Goal: Information Seeking & Learning: Learn about a topic

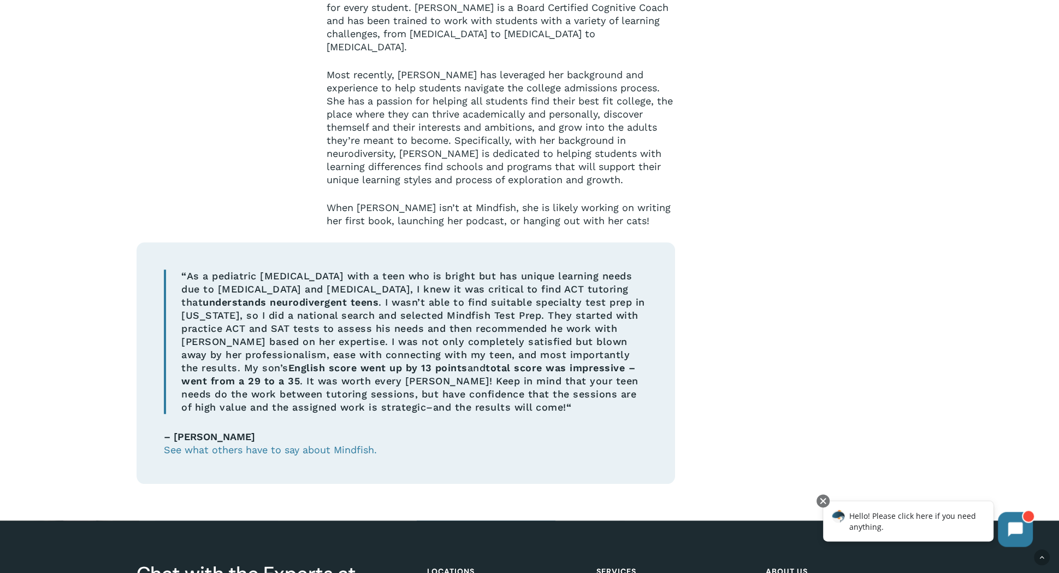
scroll to position [703, 0]
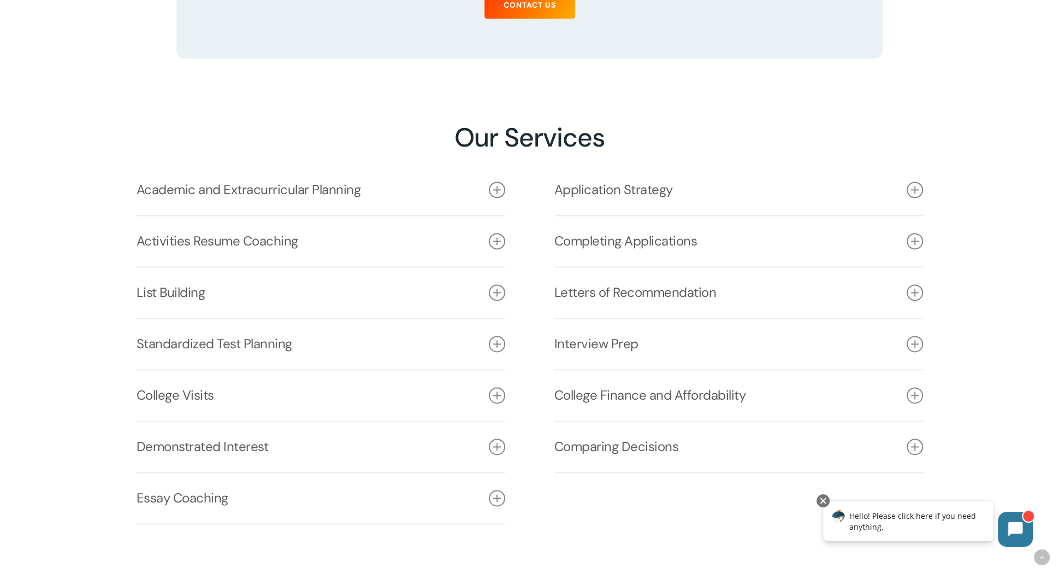
scroll to position [1551, 0]
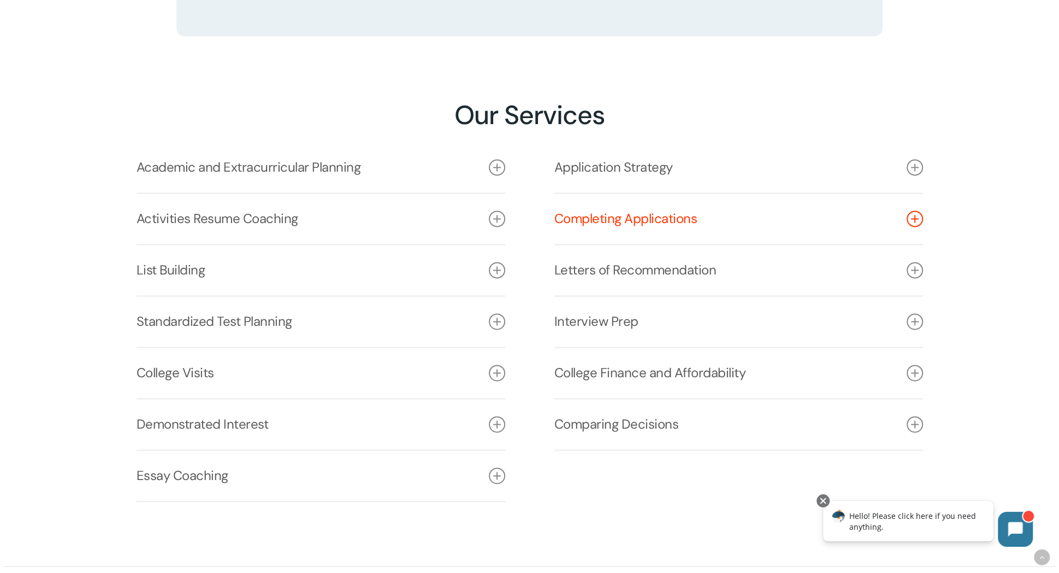
click at [918, 223] on icon at bounding box center [915, 218] width 16 height 16
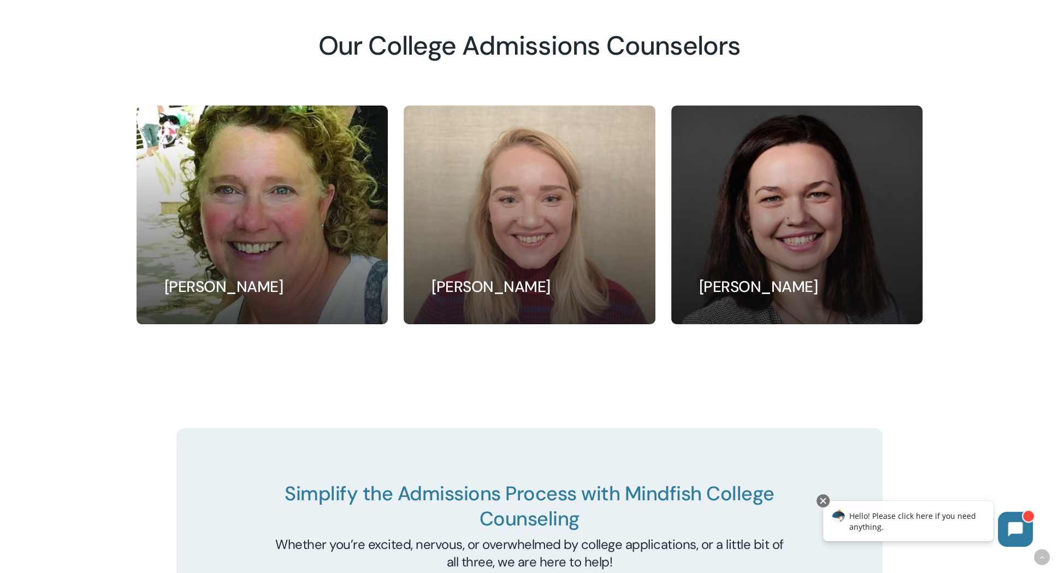
scroll to position [4003, 0]
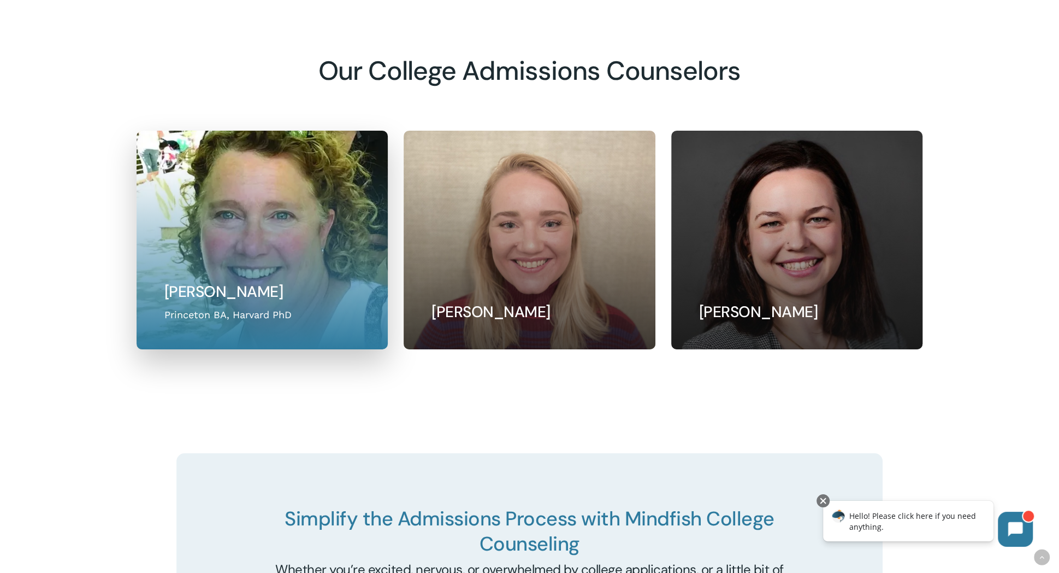
click at [260, 266] on link at bounding box center [262, 239] width 250 height 217
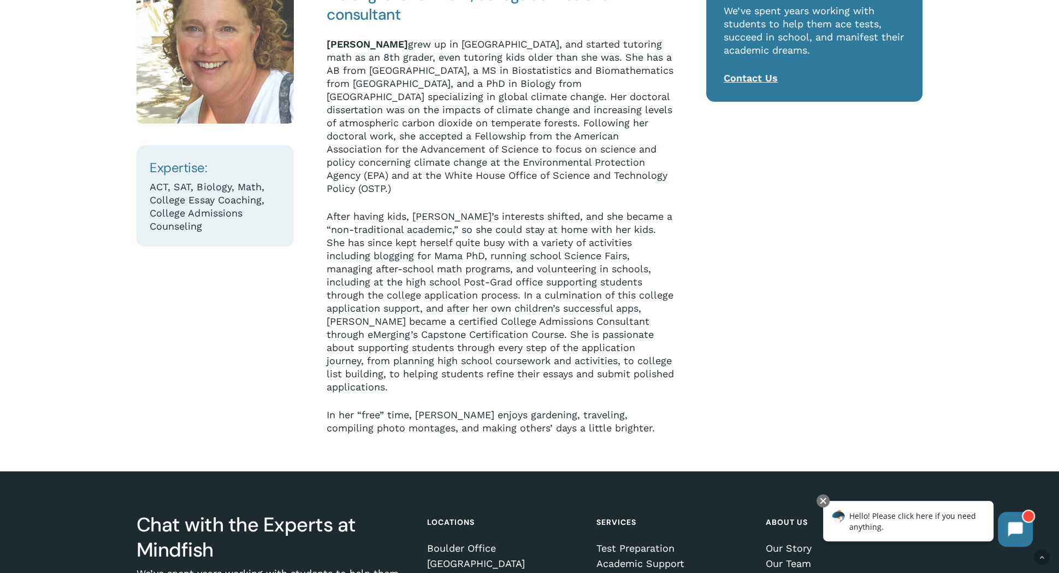
scroll to position [216, 0]
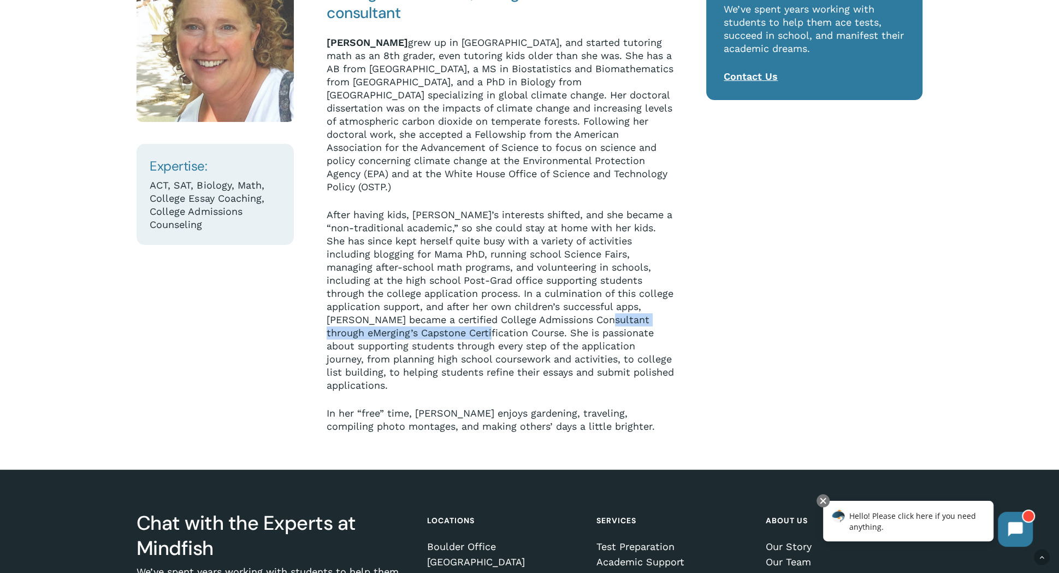
drag, startPoint x: 563, startPoint y: 309, endPoint x: 425, endPoint y: 325, distance: 139.1
click at [425, 325] on p "After having kids, Susan’s interests shifted, and she became a “non-traditional…" at bounding box center [501, 307] width 349 height 198
copy p "eMerging’s Capstone Certification Course."
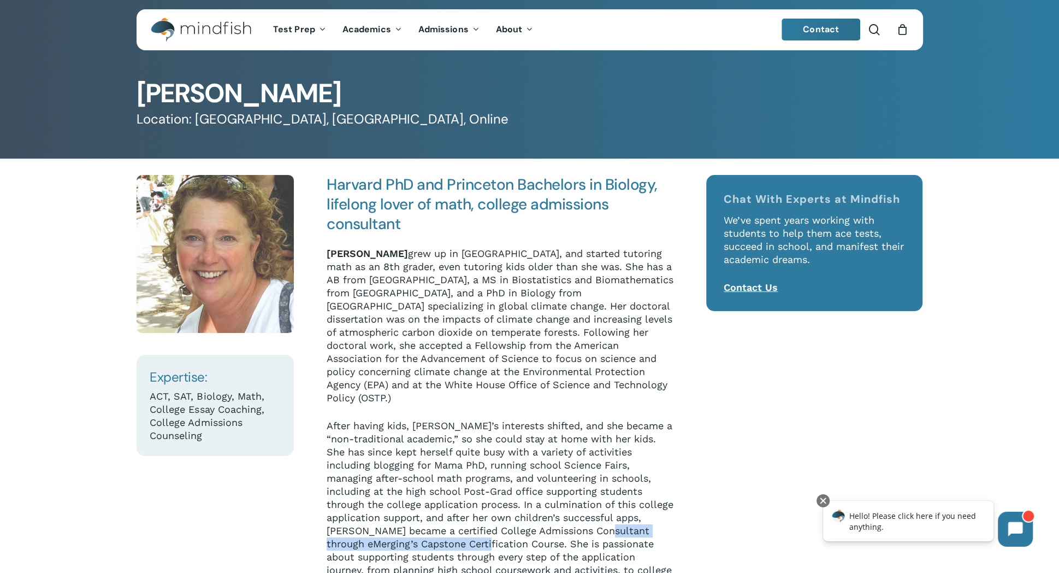
scroll to position [9, 0]
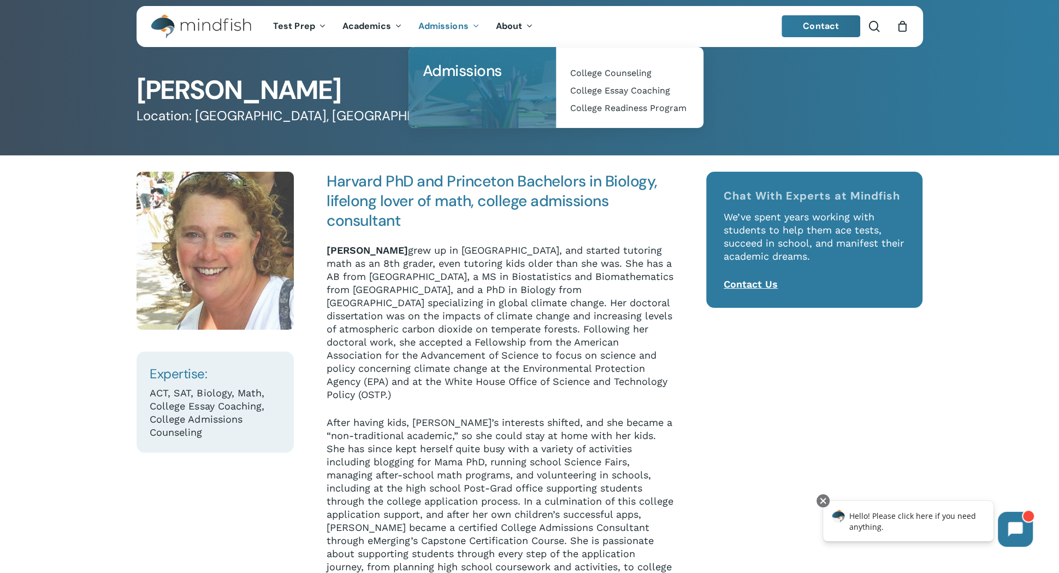
click at [444, 18] on li "Admissions Admissions College Admissions Support College Counseling College Ess…" at bounding box center [449, 26] width 78 height 41
click at [445, 23] on span "Admissions" at bounding box center [444, 25] width 50 height 11
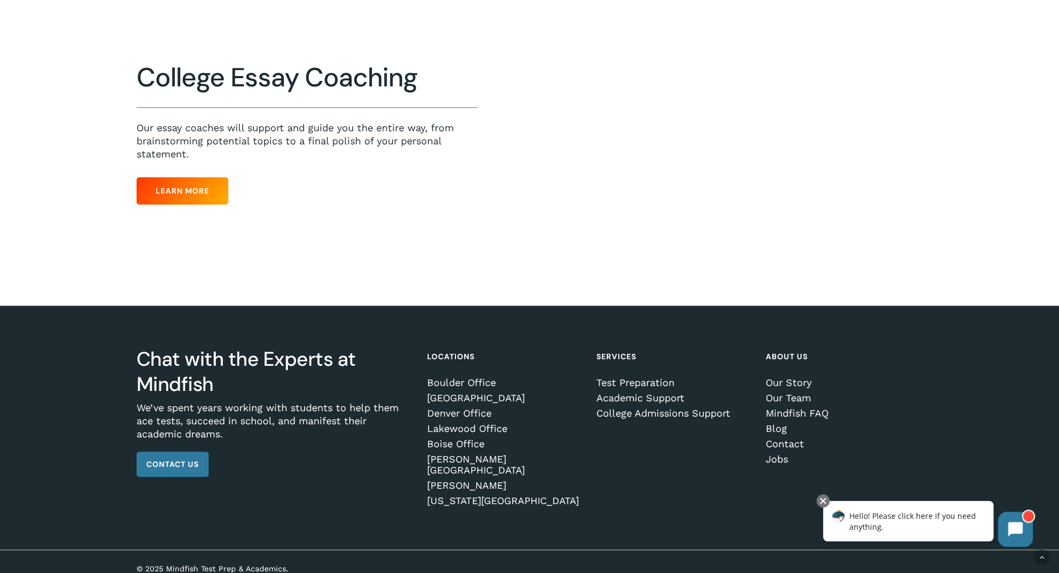
scroll to position [745, 0]
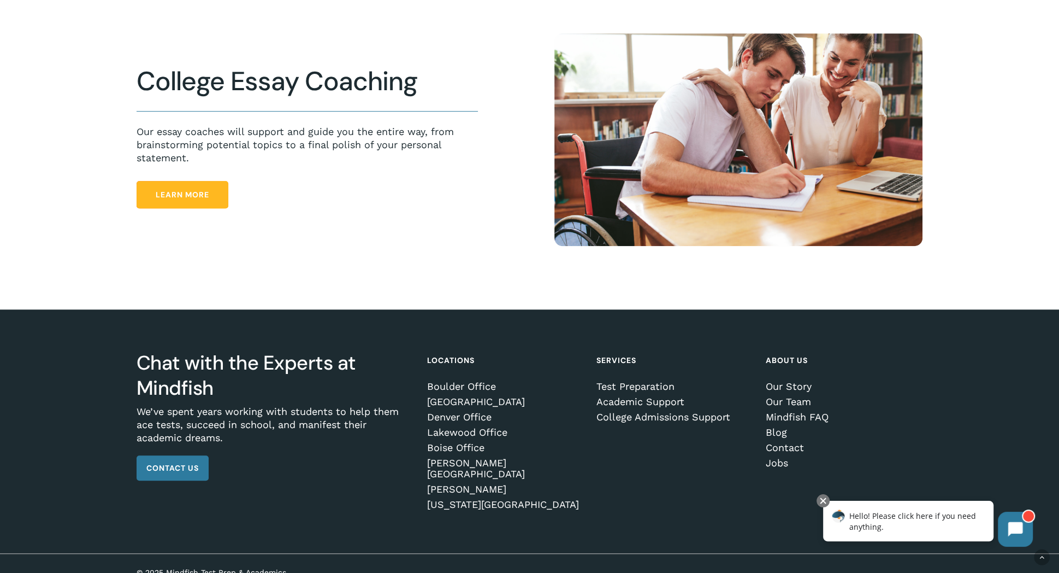
click at [178, 196] on span "Learn More" at bounding box center [183, 194] width 54 height 11
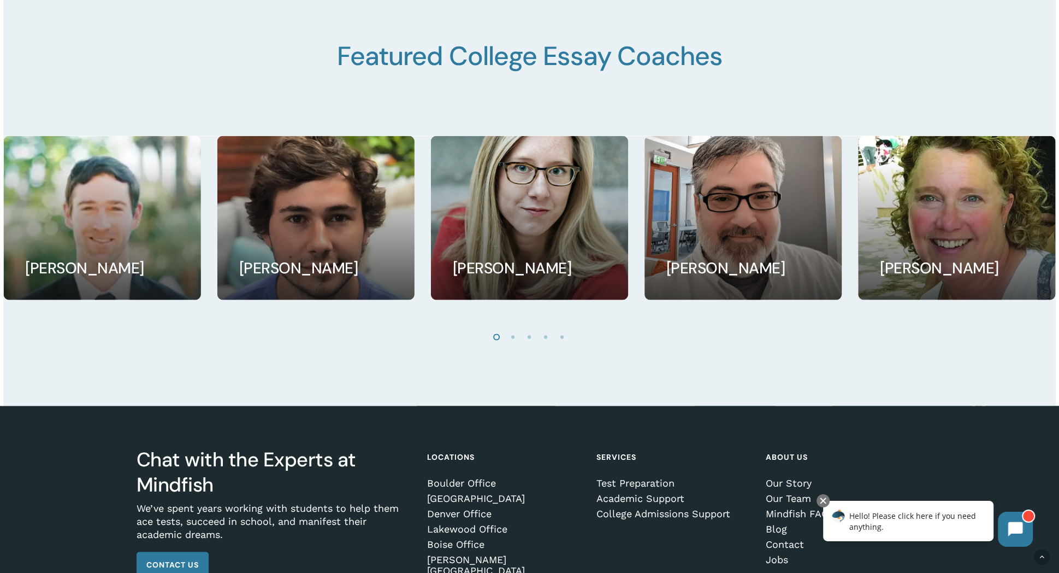
scroll to position [1974, 0]
click at [512, 343] on li "Page dot 2" at bounding box center [513, 336] width 16 height 16
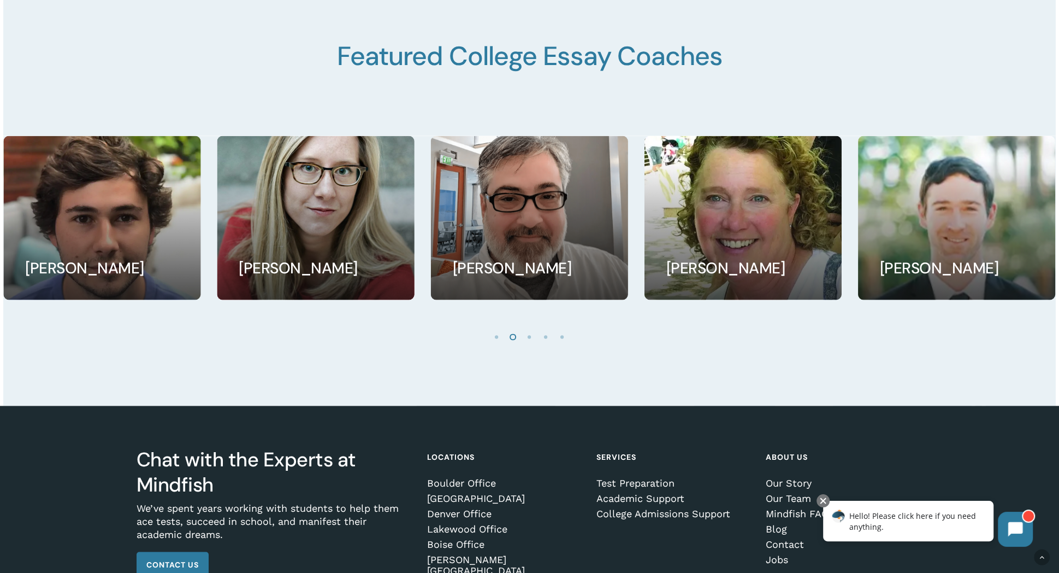
click at [531, 343] on li "Page dot 3" at bounding box center [530, 336] width 16 height 16
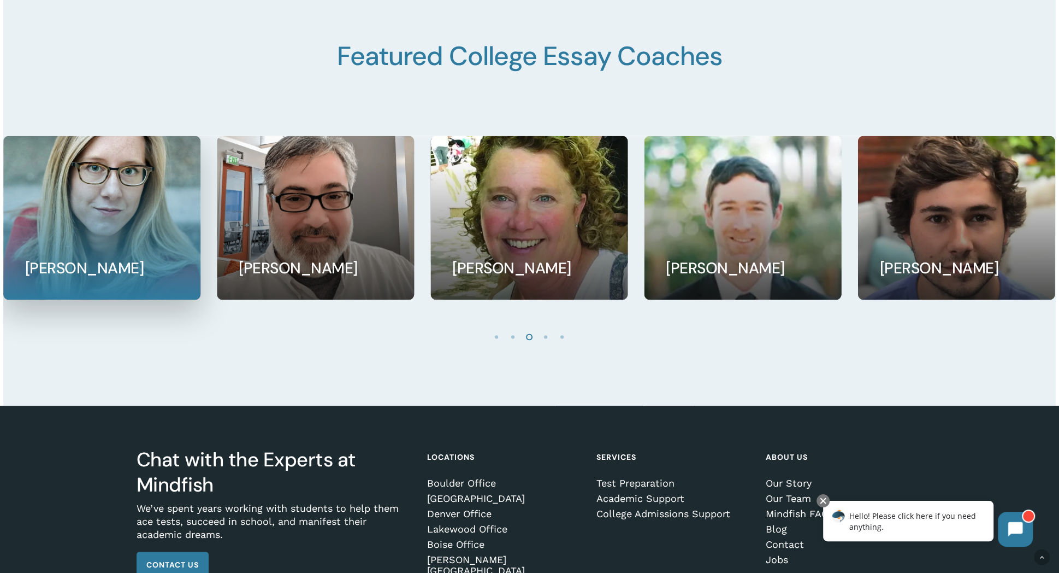
click at [94, 258] on link at bounding box center [102, 217] width 196 height 163
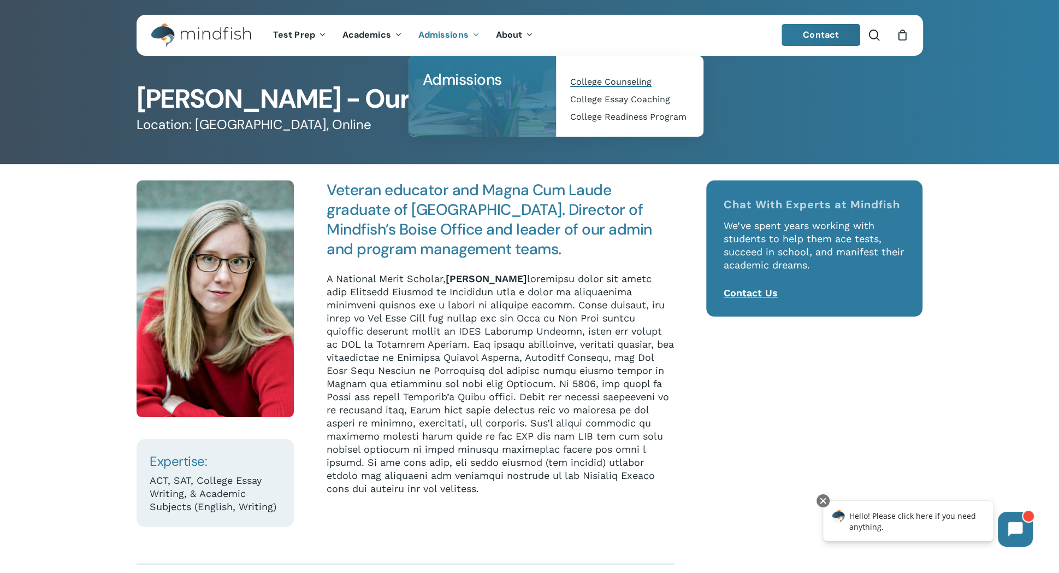
click at [584, 82] on span "College Counseling" at bounding box center [610, 81] width 81 height 10
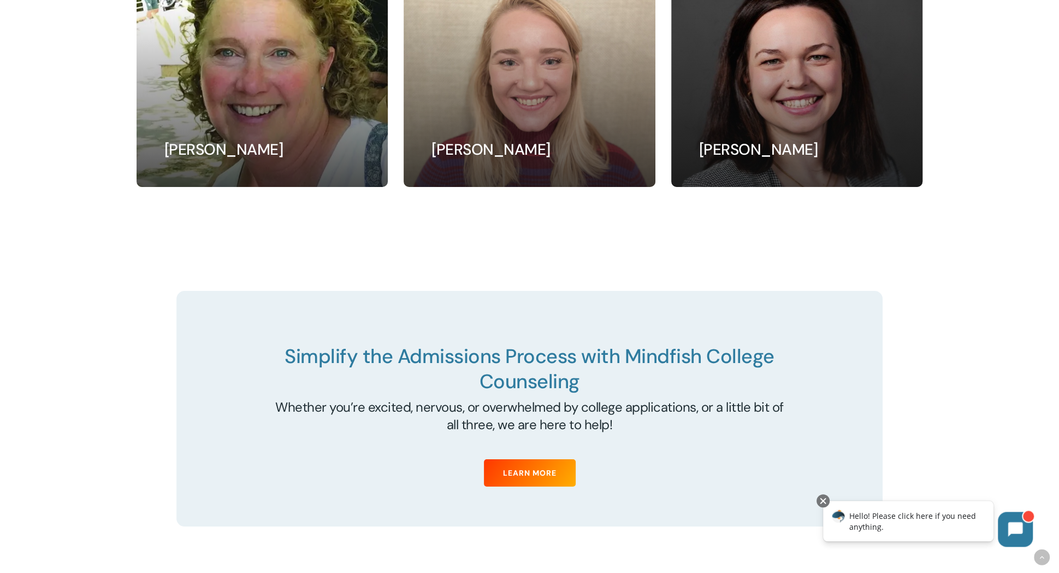
scroll to position [4029, 0]
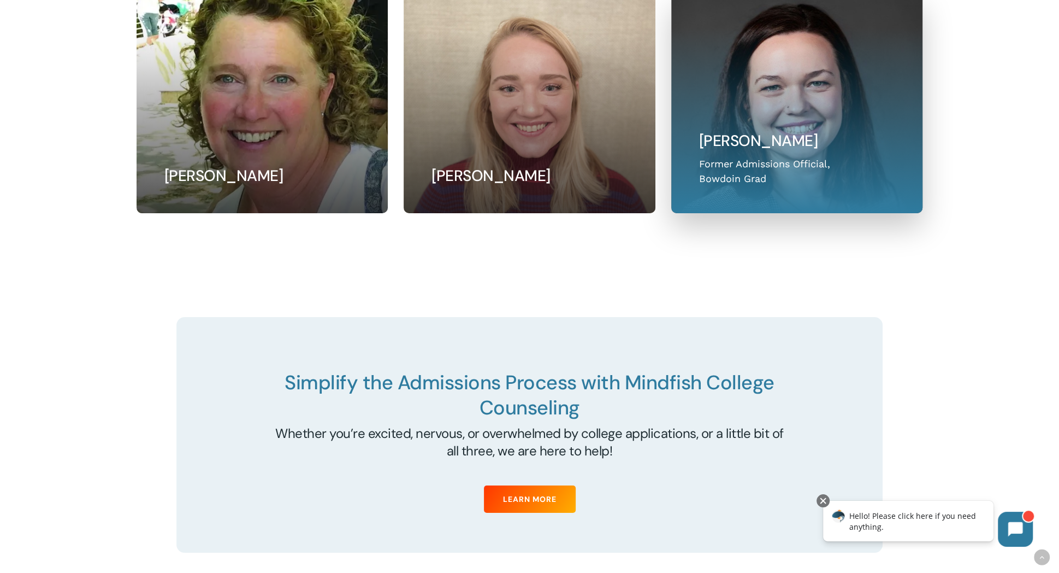
click at [783, 151] on link at bounding box center [797, 103] width 250 height 217
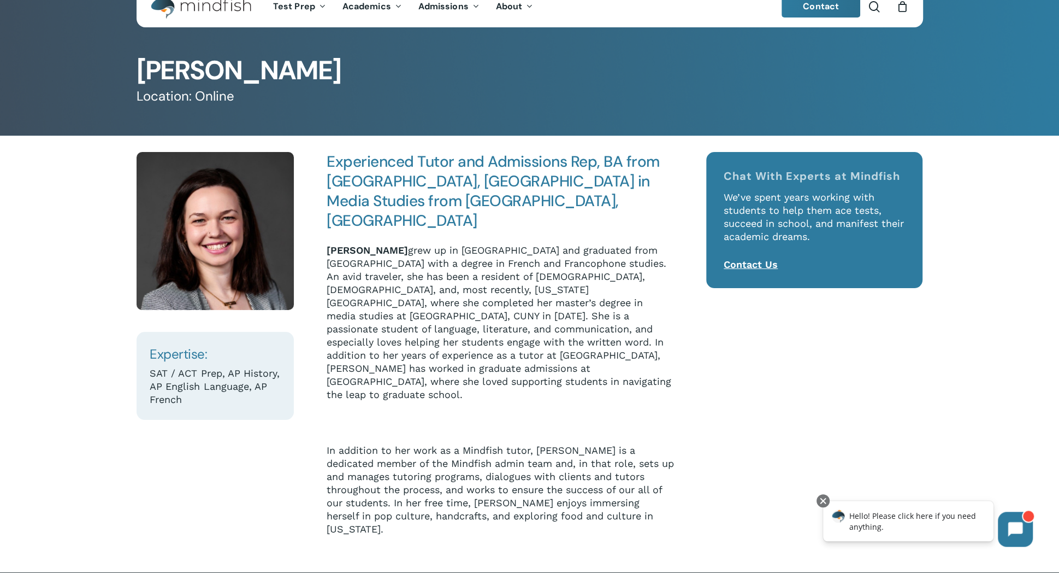
scroll to position [90, 0]
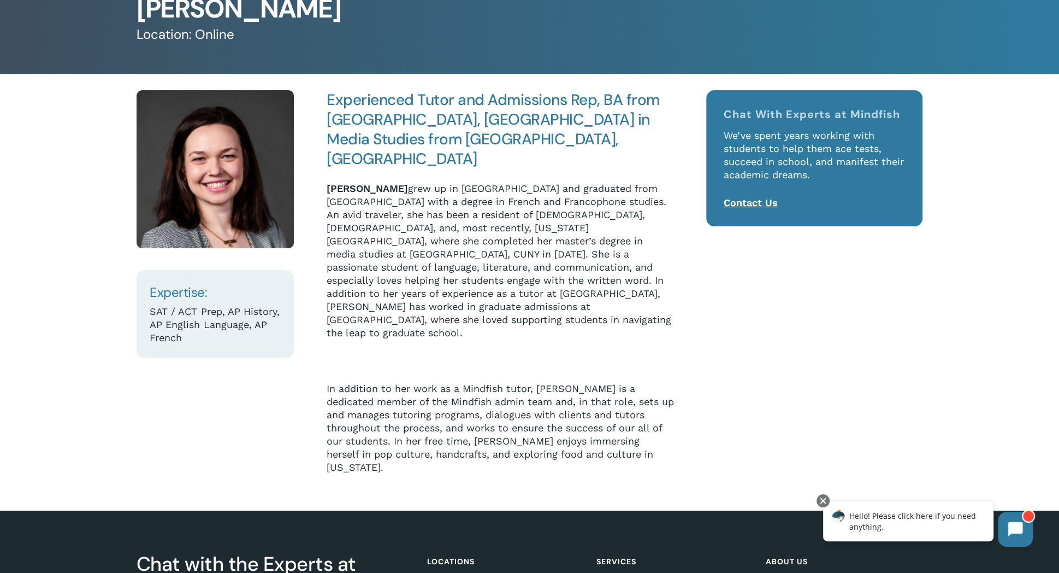
drag, startPoint x: 139, startPoint y: 5, endPoint x: 410, endPoint y: 5, distance: 270.5
click at [410, 5] on h1 "[PERSON_NAME]" at bounding box center [530, 9] width 787 height 26
copy h1 "[PERSON_NAME]"
